Goal: Task Accomplishment & Management: Contribute content

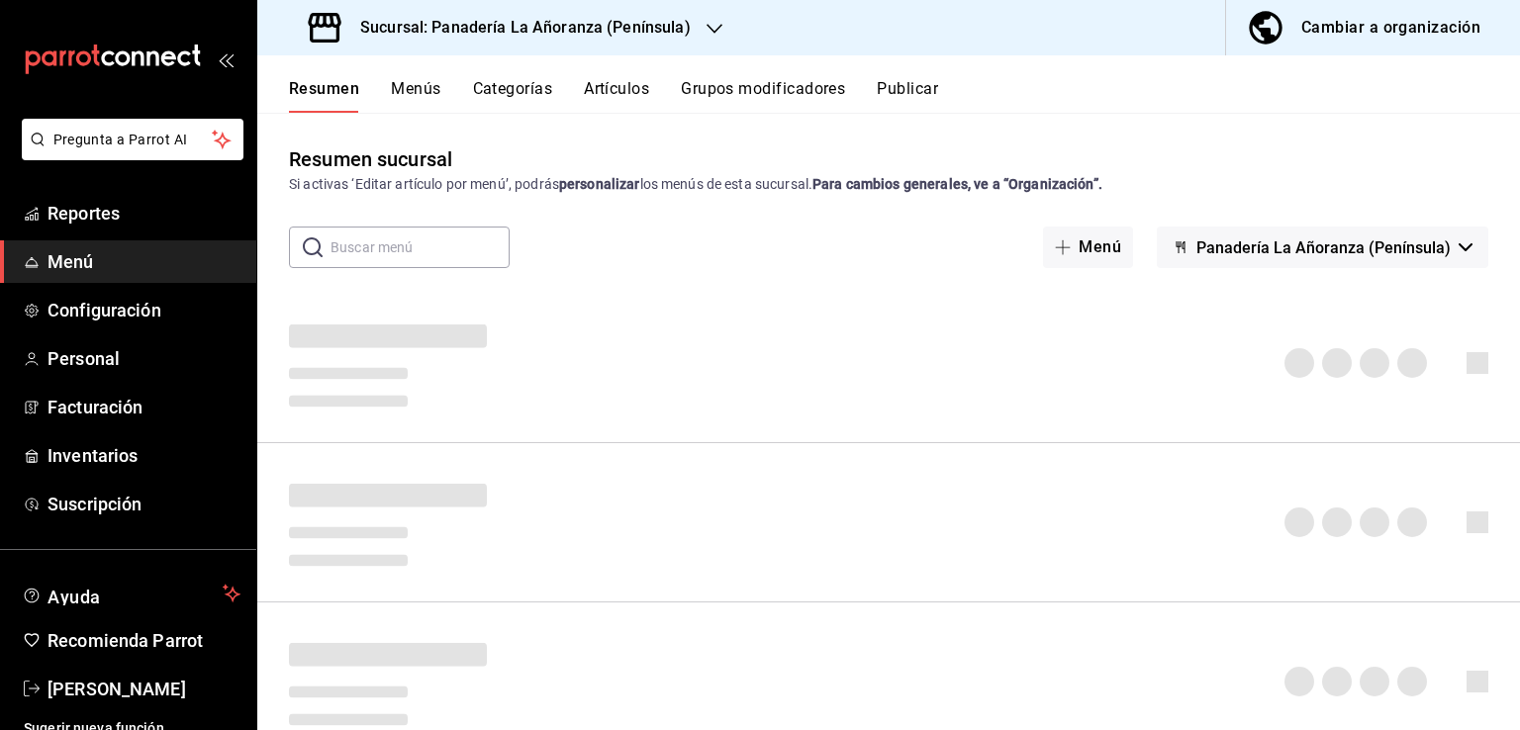
click at [57, 266] on span "Menú" at bounding box center [143, 261] width 193 height 27
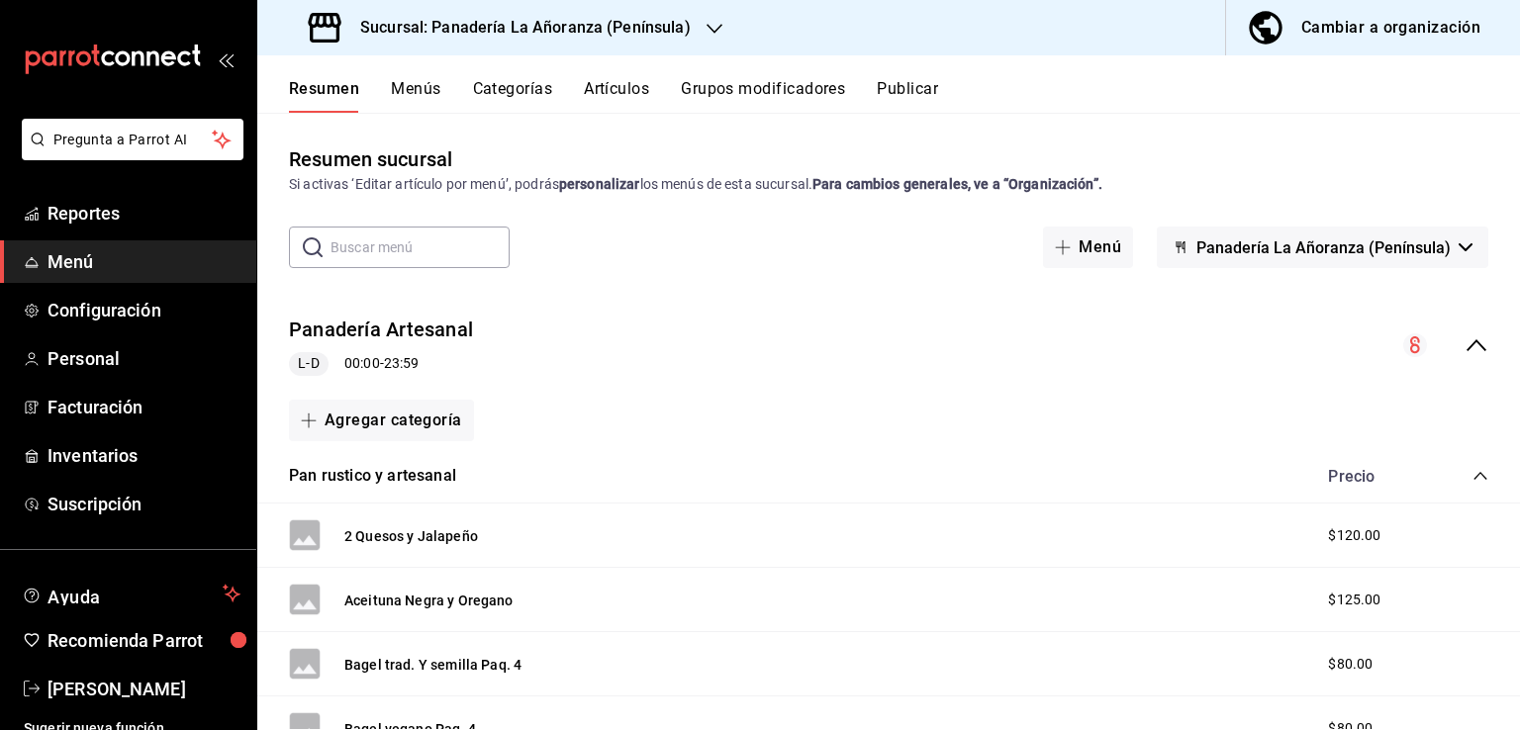
click at [597, 81] on button "Artículos" at bounding box center [616, 96] width 65 height 34
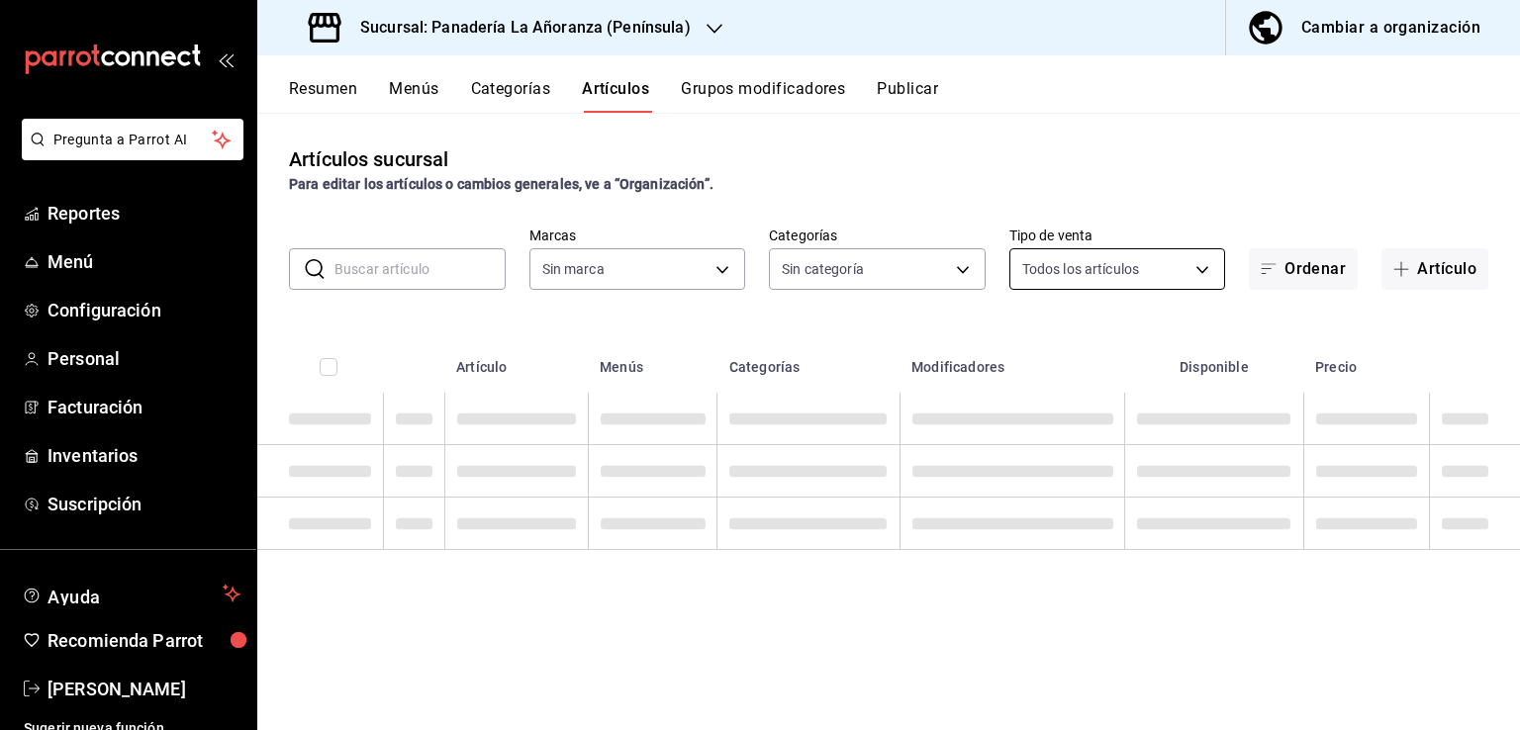
type input "bc32fe9c-f79f-43ec-842d-b84b6b67f407"
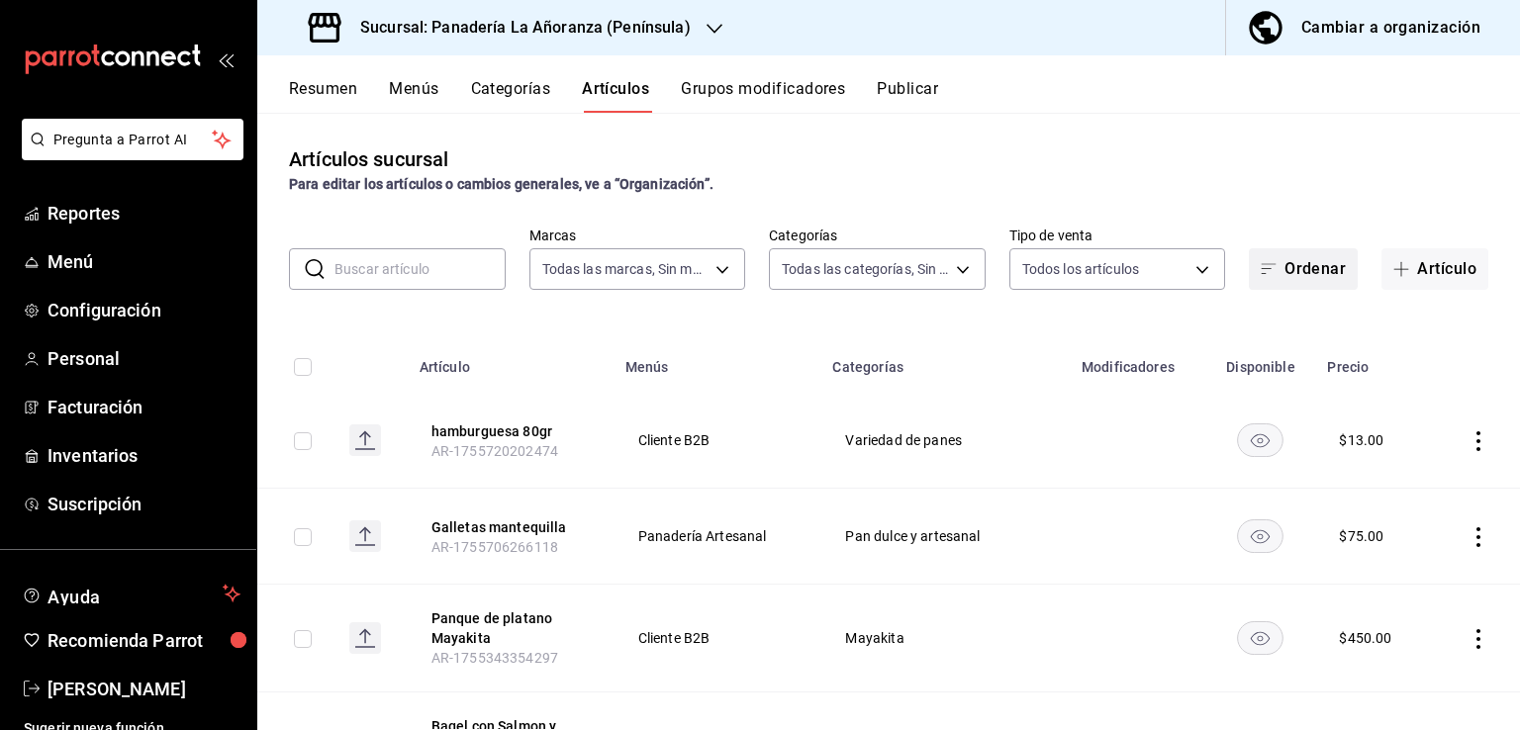
type input "29e11d11-bb5e-4f8b-8f41-bc7ab3ff516d,7abdef0c-6bbf-4879-9e13-605e1641767d,f66fd…"
click at [1393, 274] on icon "button" at bounding box center [1401, 269] width 16 height 16
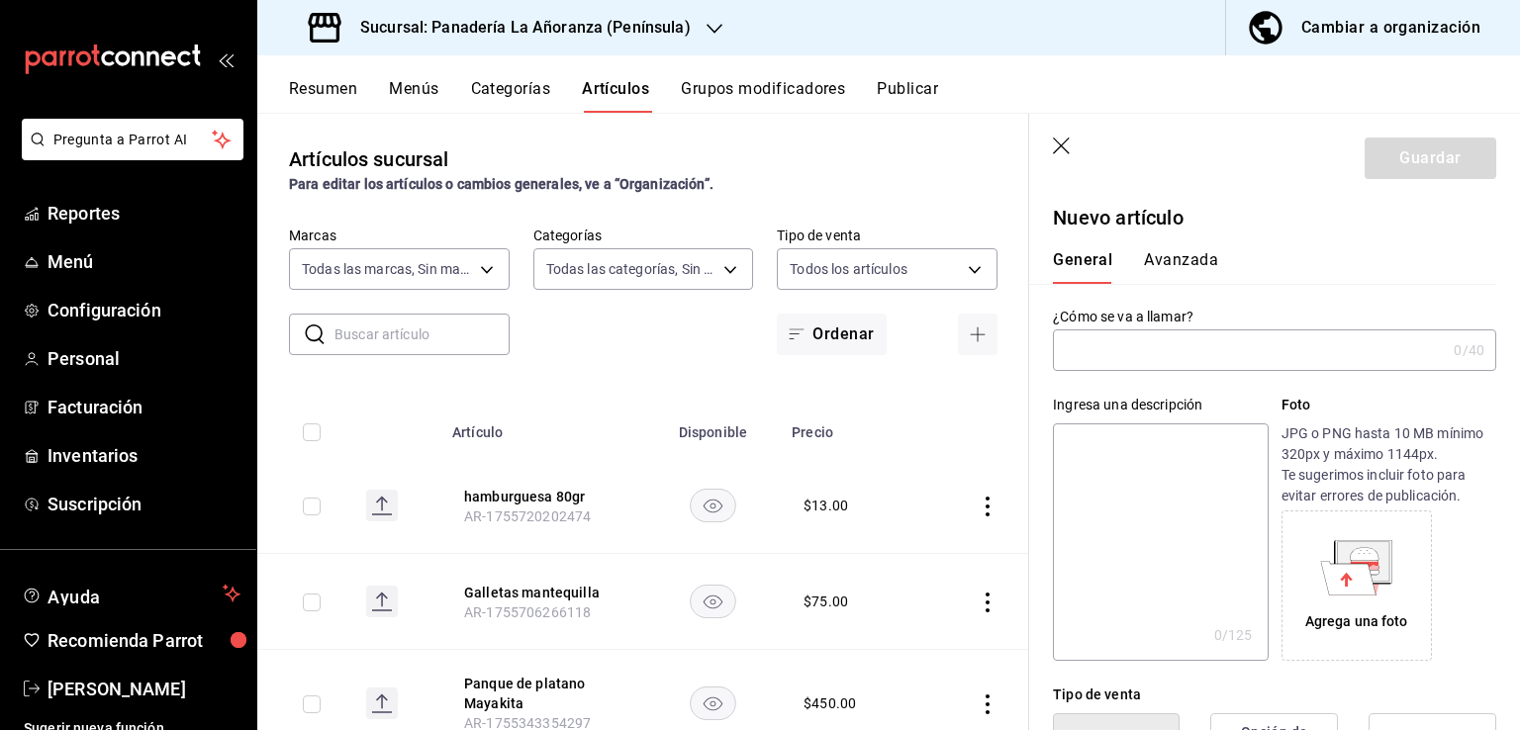
click at [1098, 376] on div "Ingresa una descripción x 0 /125 ​ Foto JPG o PNG hasta 10 MB mínimo 320px y má…" at bounding box center [1262, 516] width 467 height 290
click at [1120, 348] on input "text" at bounding box center [1249, 351] width 393 height 40
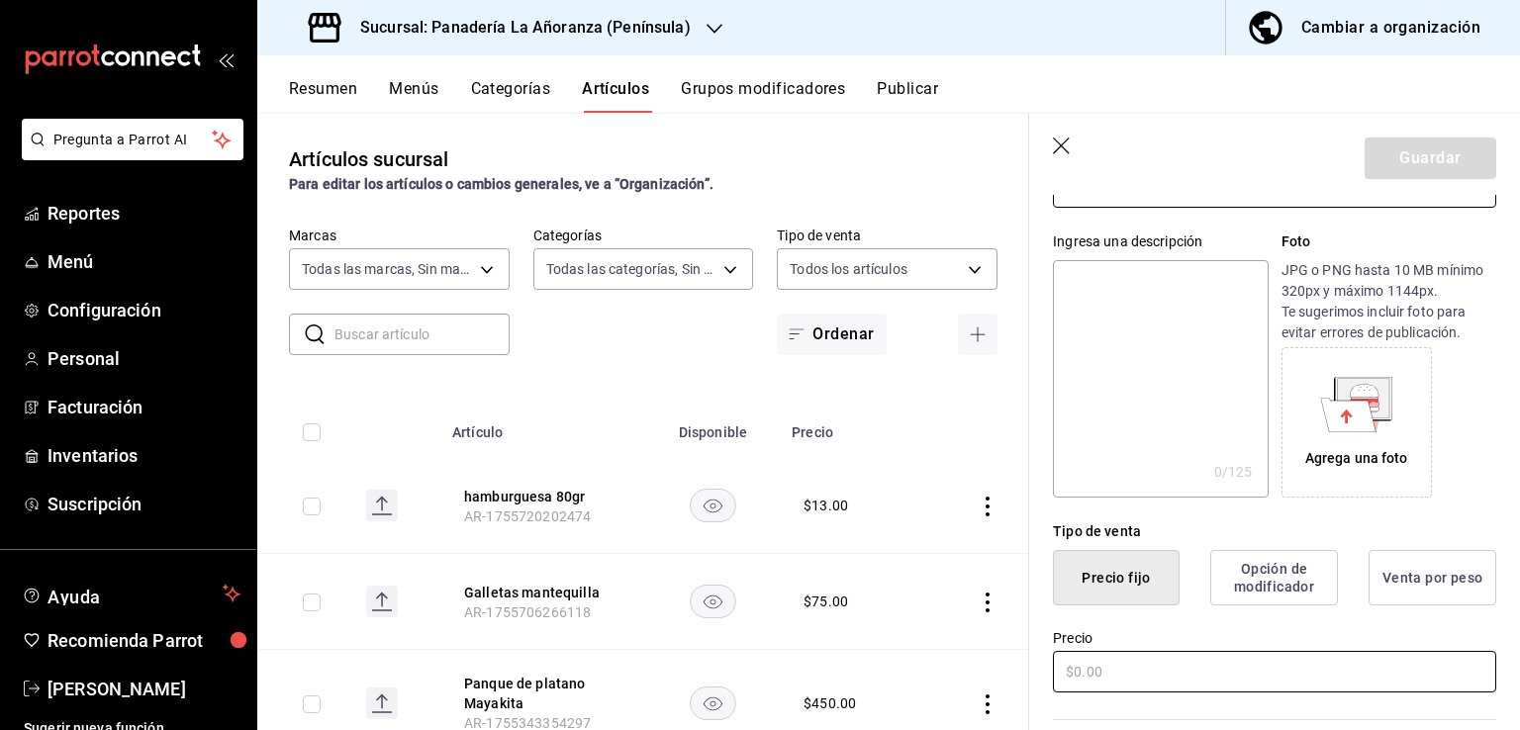
scroll to position [198, 0]
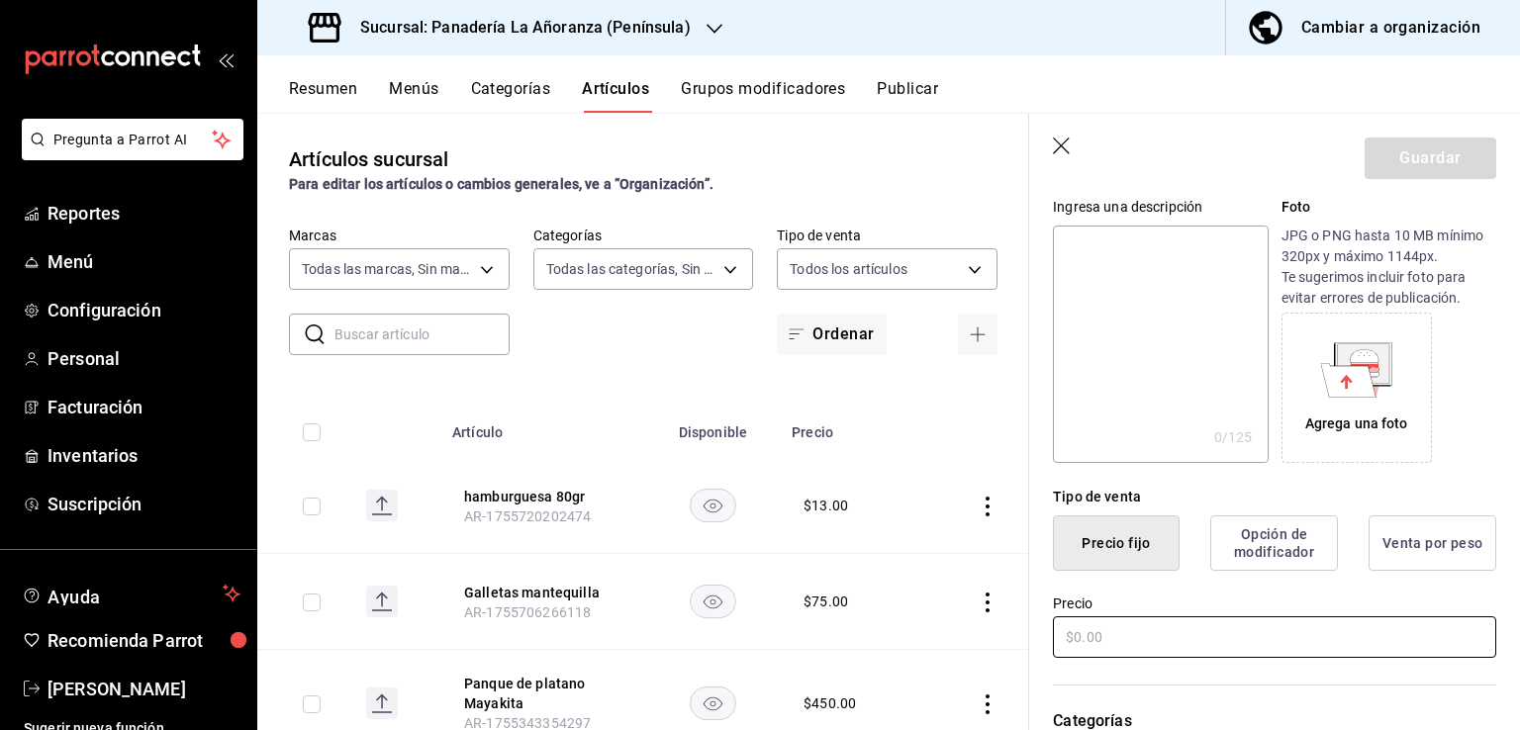
type input "pan de casa 1,0kg"
click at [1155, 651] on input "text" at bounding box center [1274, 637] width 443 height 42
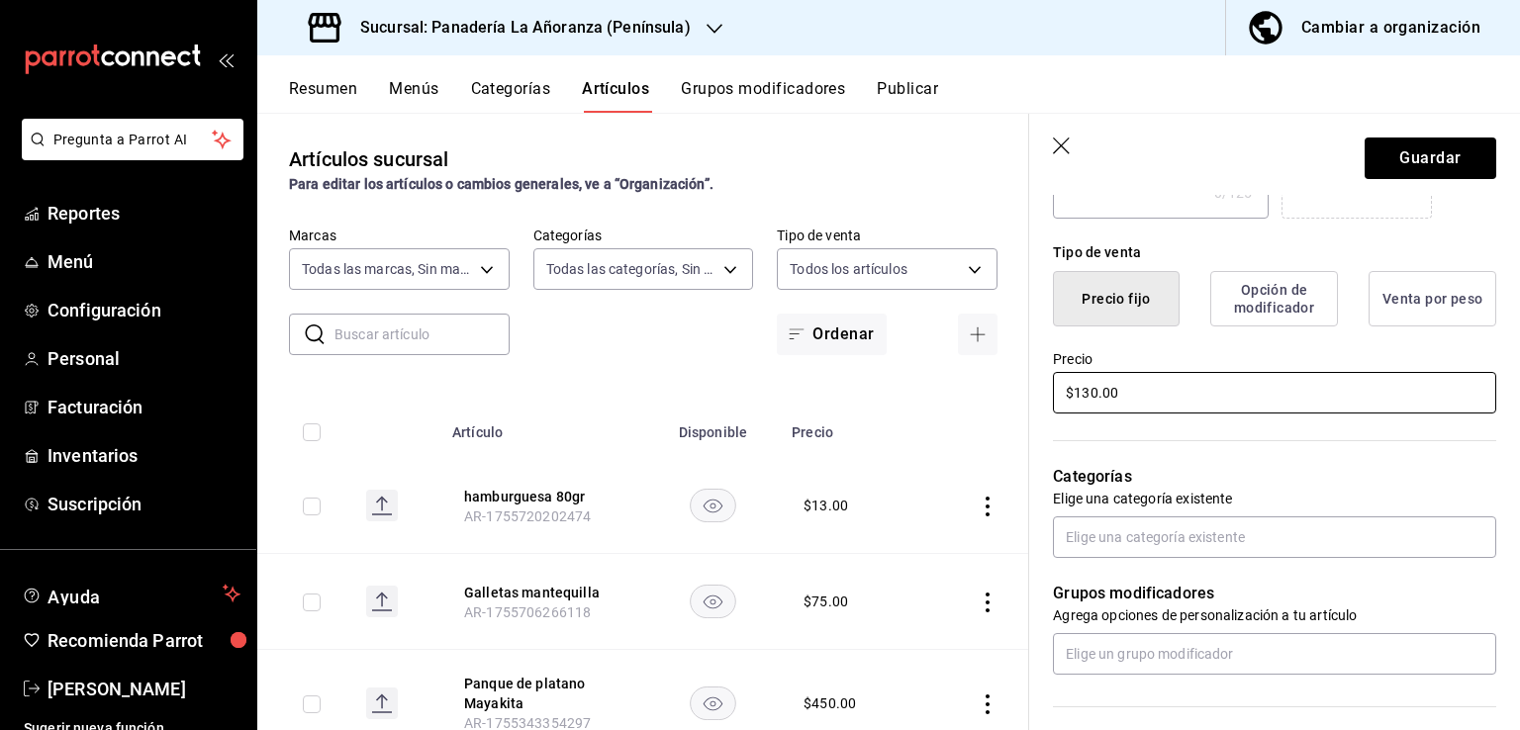
scroll to position [495, 0]
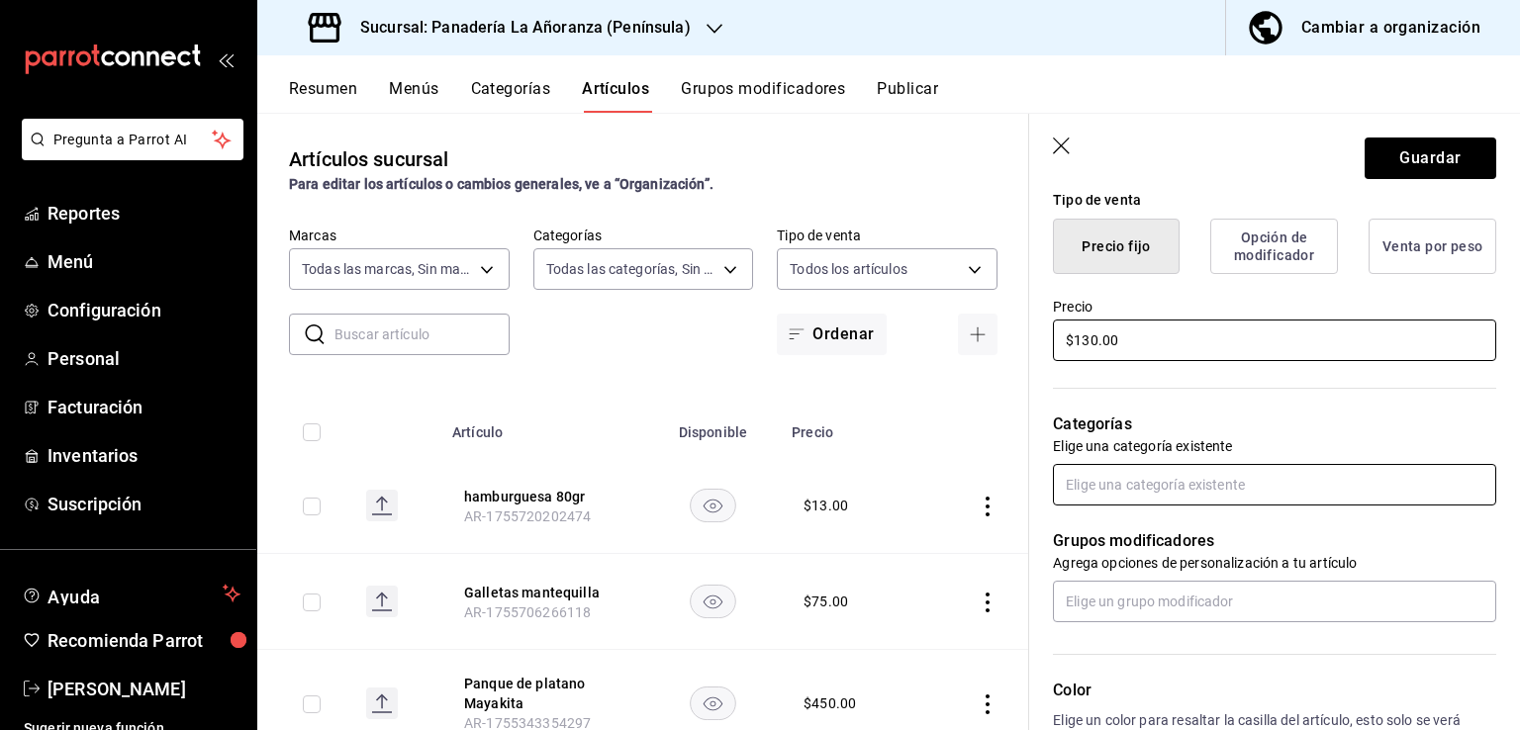
type input "$130.00"
click at [1208, 491] on input "text" at bounding box center [1274, 485] width 443 height 42
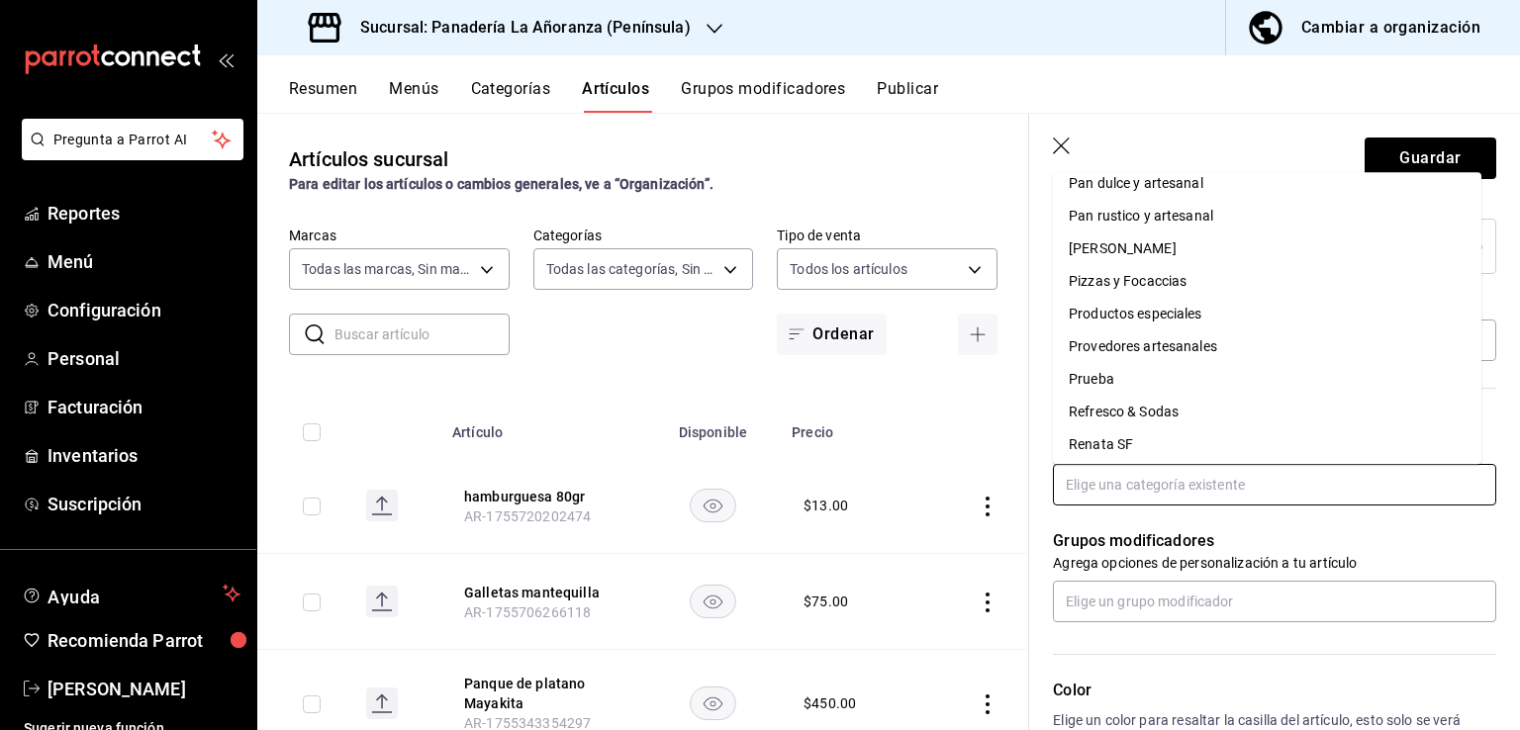
scroll to position [1385, 0]
click at [1109, 341] on li "Renata SF" at bounding box center [1267, 346] width 428 height 33
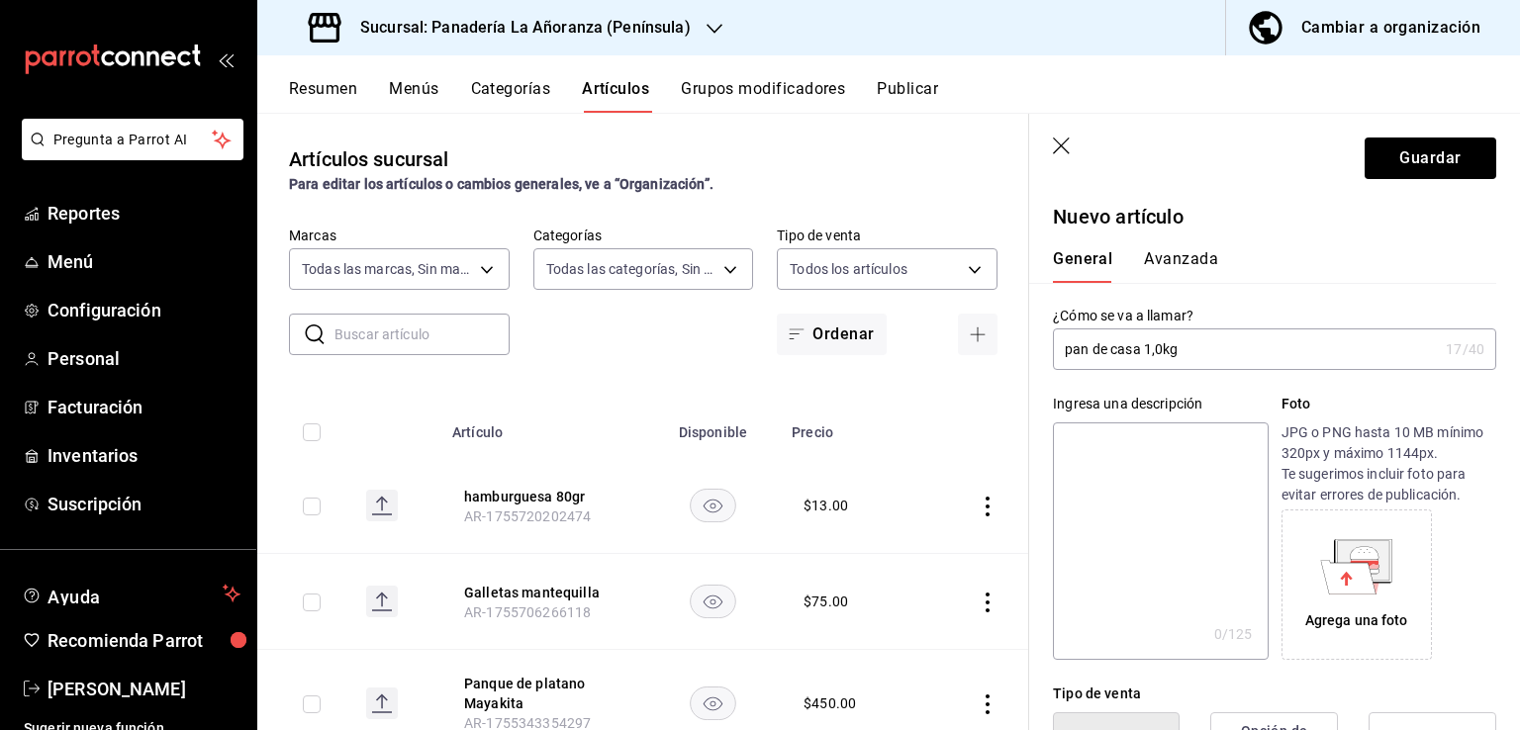
scroll to position [0, 0]
click at [1168, 250] on button "Avanzada" at bounding box center [1181, 267] width 74 height 34
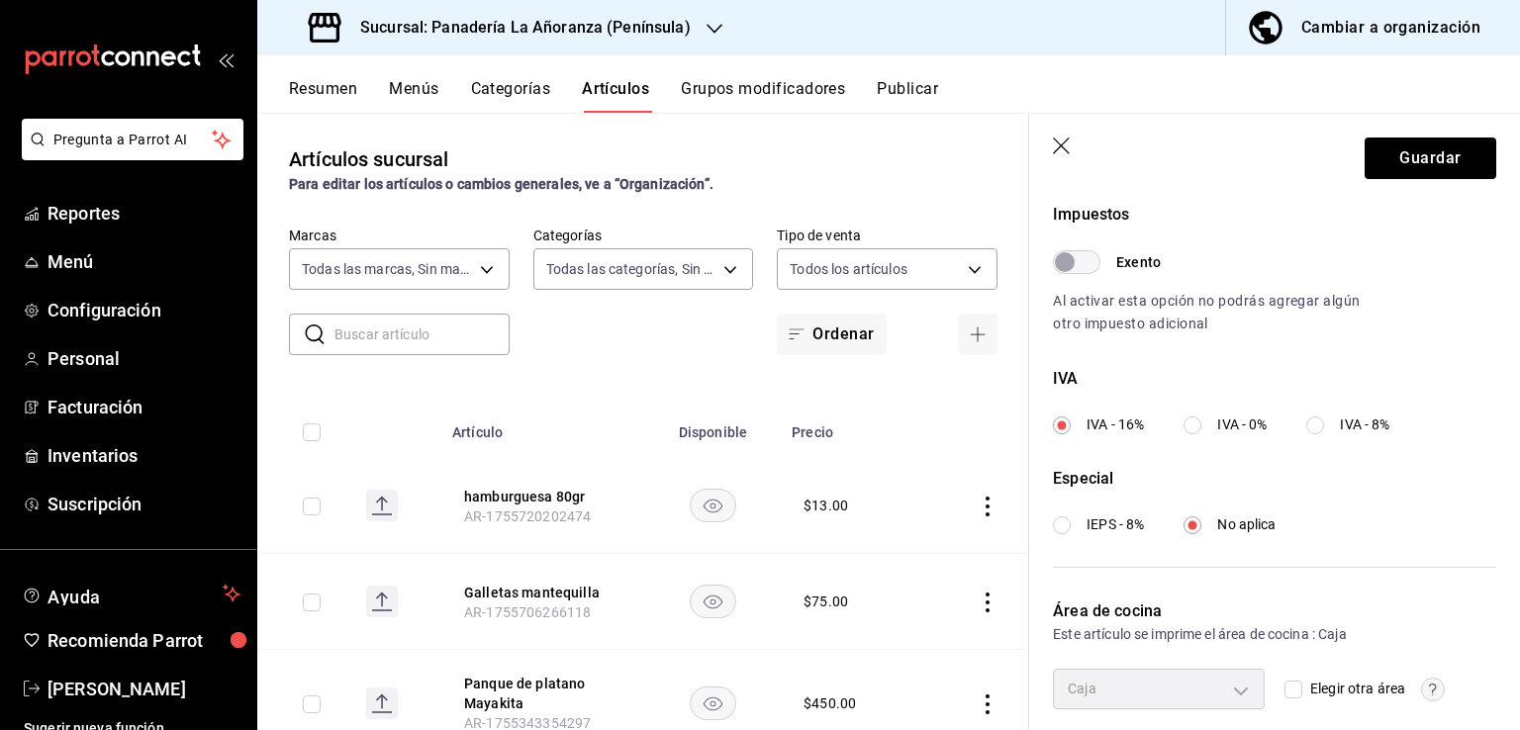
scroll to position [198, 0]
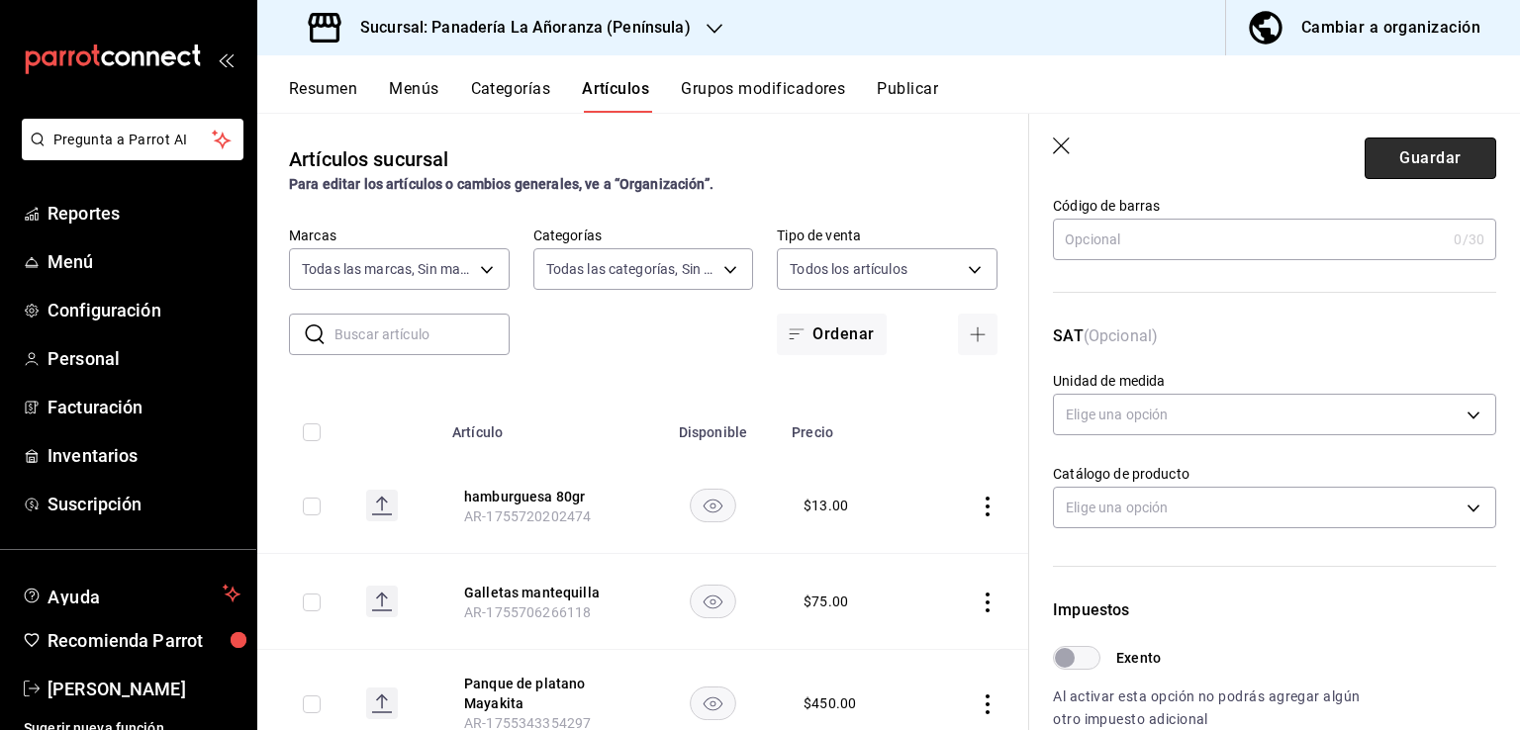
click at [1407, 153] on button "Guardar" at bounding box center [1431, 159] width 132 height 42
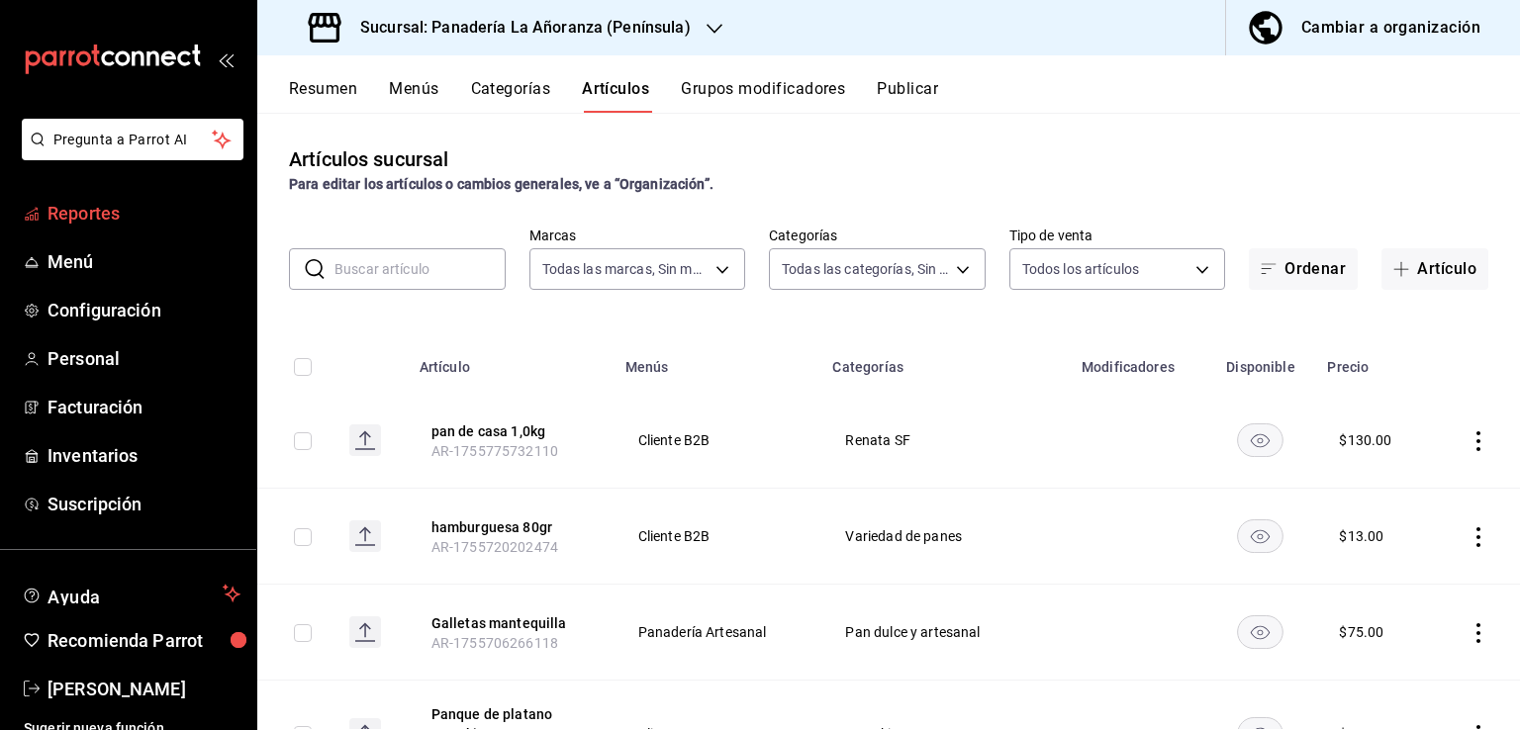
click at [105, 216] on span "Reportes" at bounding box center [143, 213] width 193 height 27
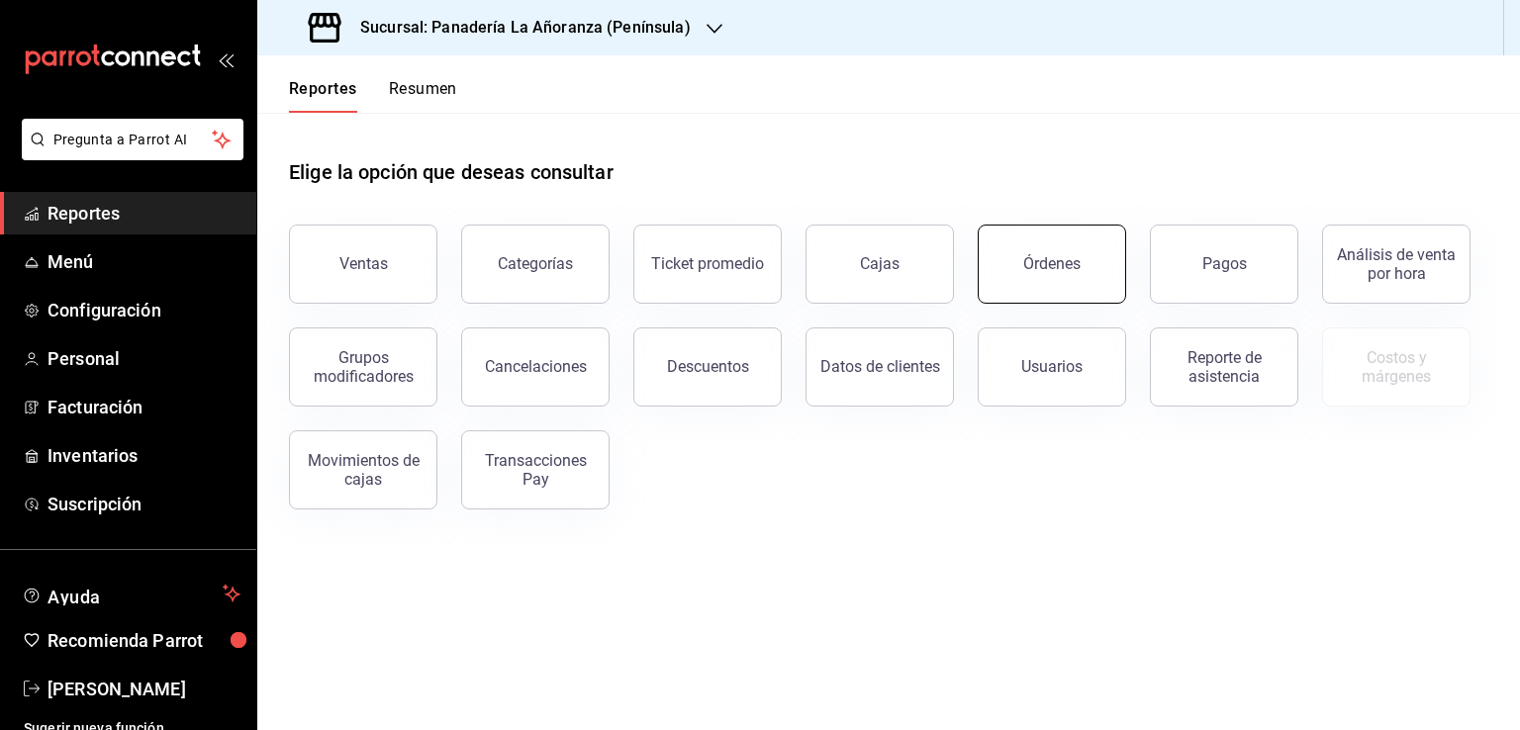
click at [993, 258] on button "Órdenes" at bounding box center [1052, 264] width 148 height 79
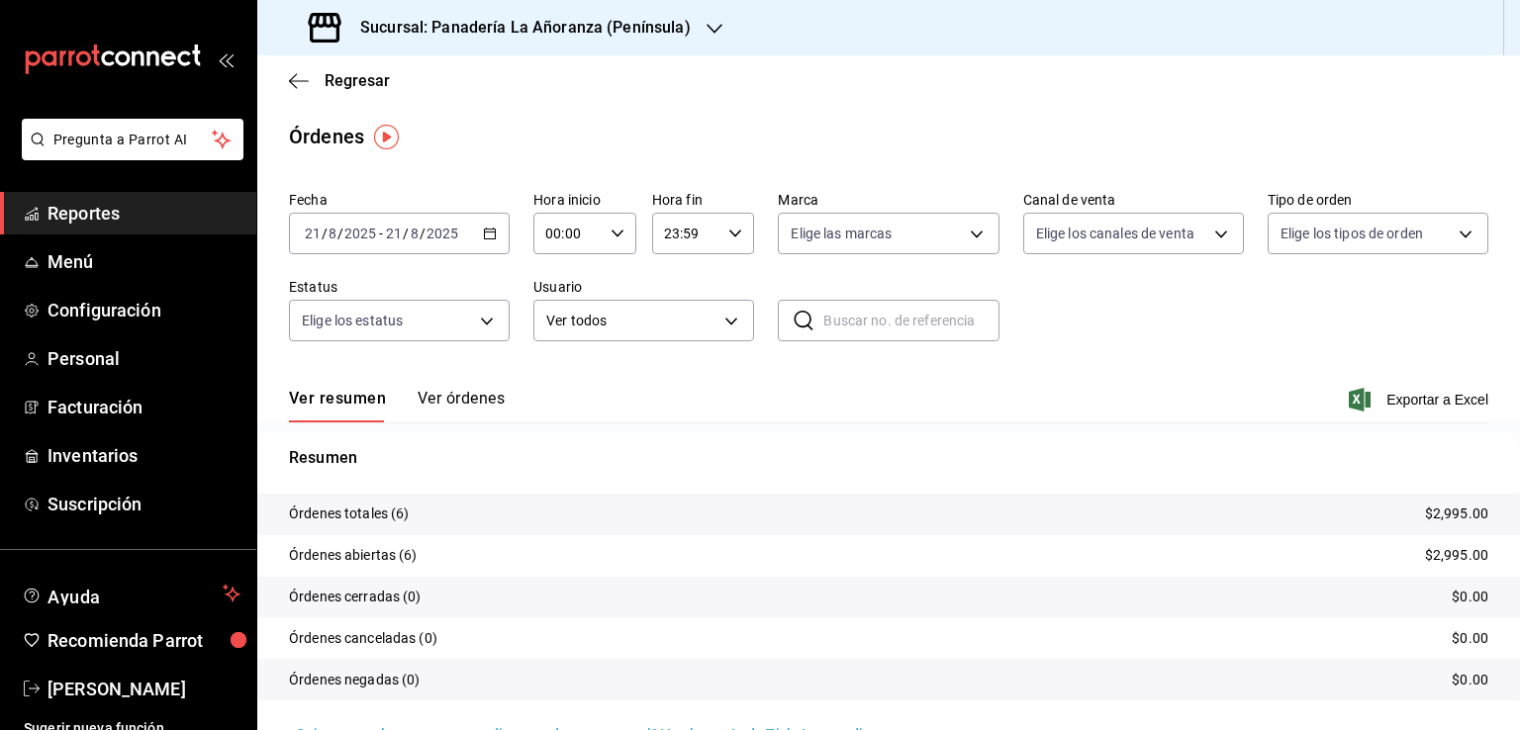
click at [79, 213] on span "Reportes" at bounding box center [143, 213] width 193 height 27
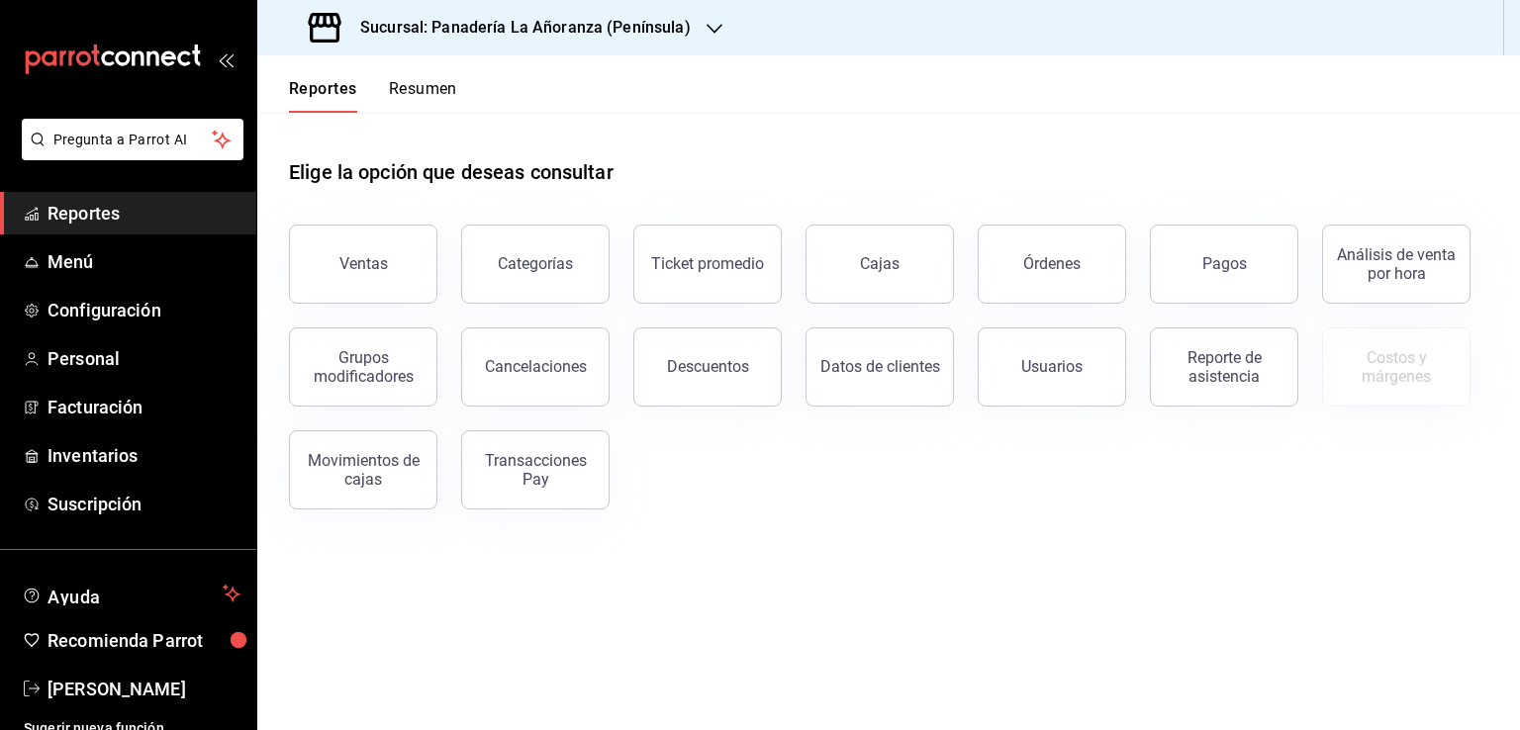
click at [60, 205] on span "Reportes" at bounding box center [143, 213] width 193 height 27
click at [1051, 273] on button "Órdenes" at bounding box center [1052, 264] width 148 height 79
